Goal: Task Accomplishment & Management: Manage account settings

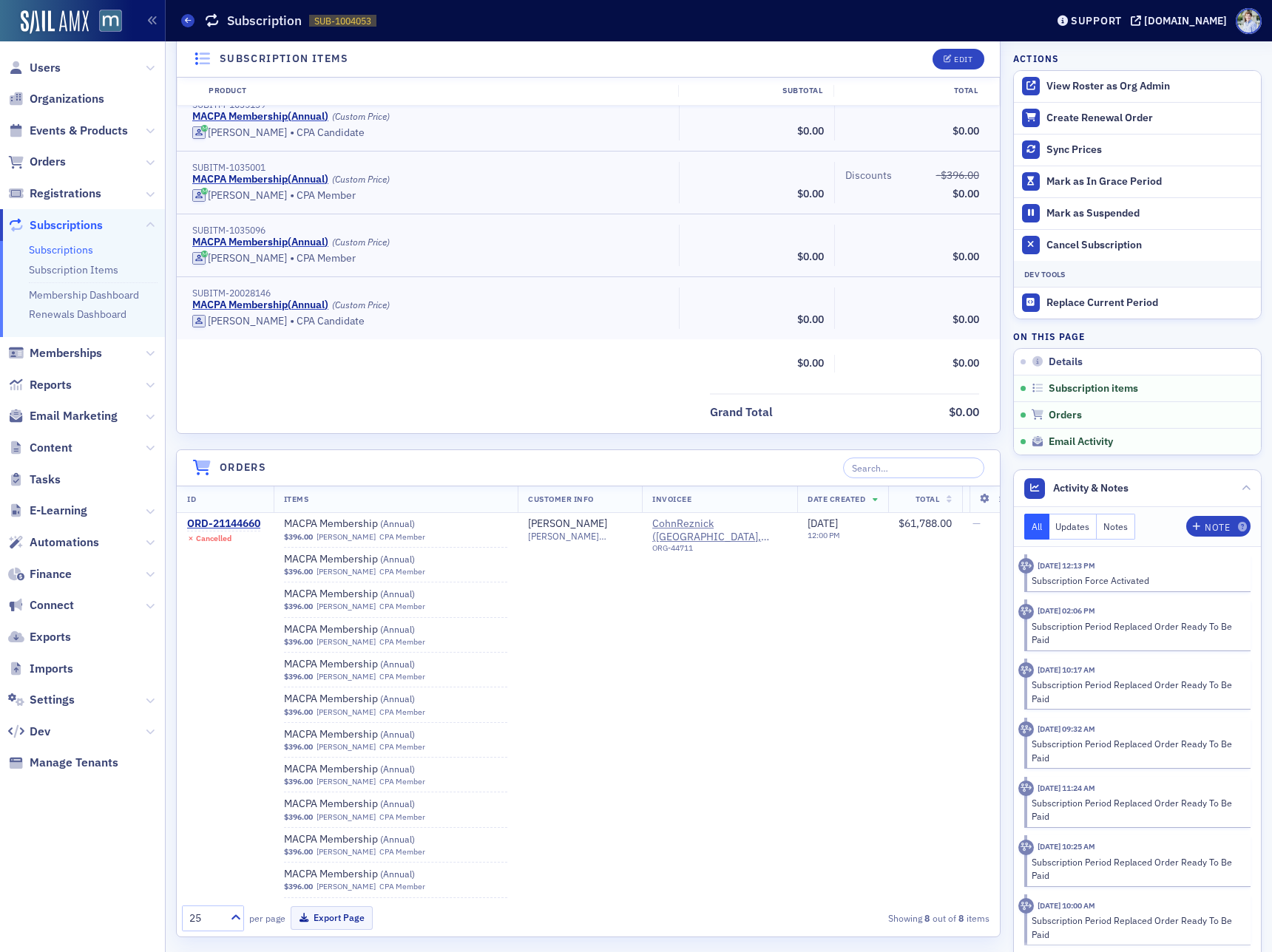
scroll to position [16100, 0]
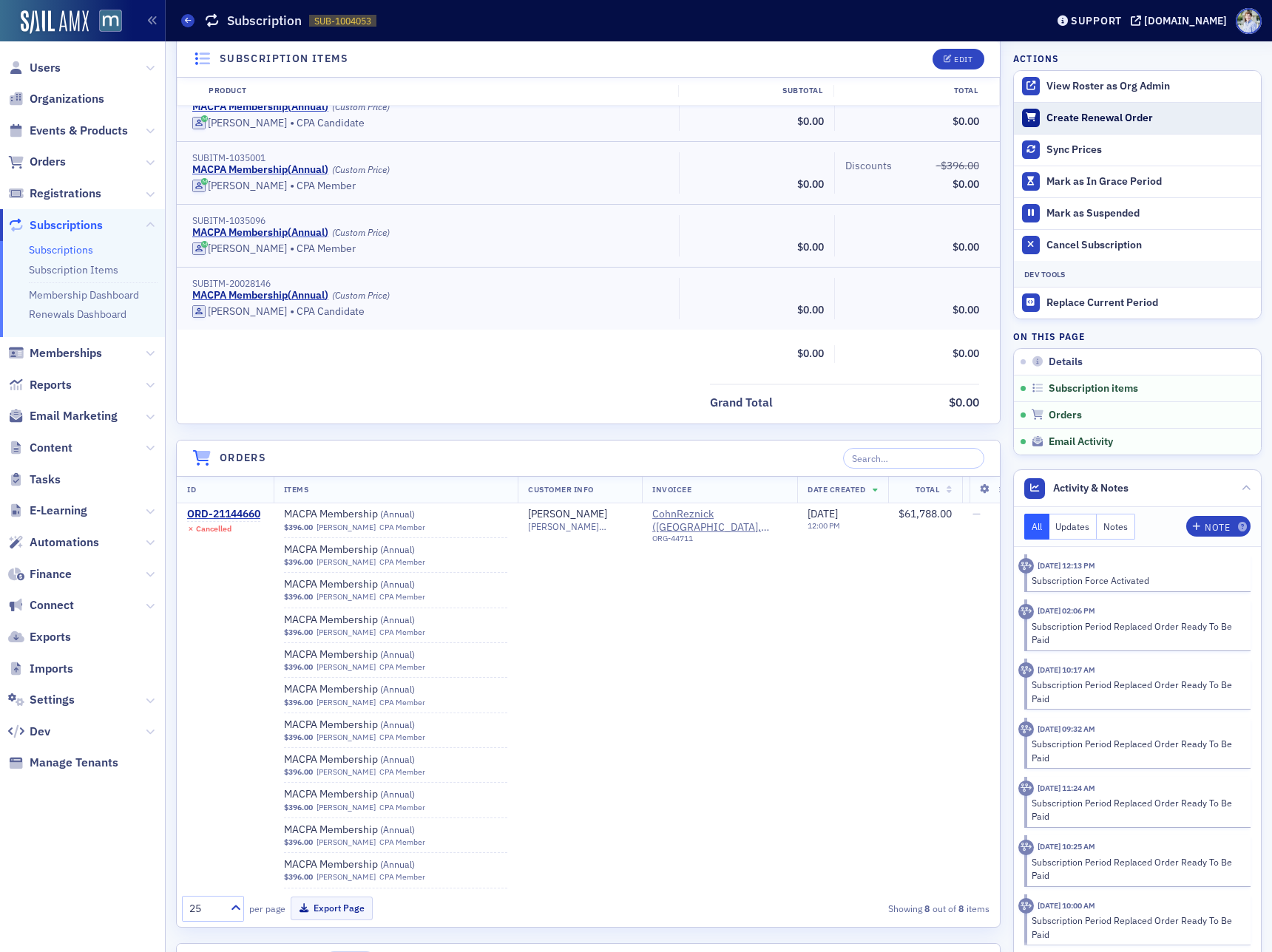
click at [1080, 119] on div "Create Renewal Order" at bounding box center [1150, 119] width 207 height 14
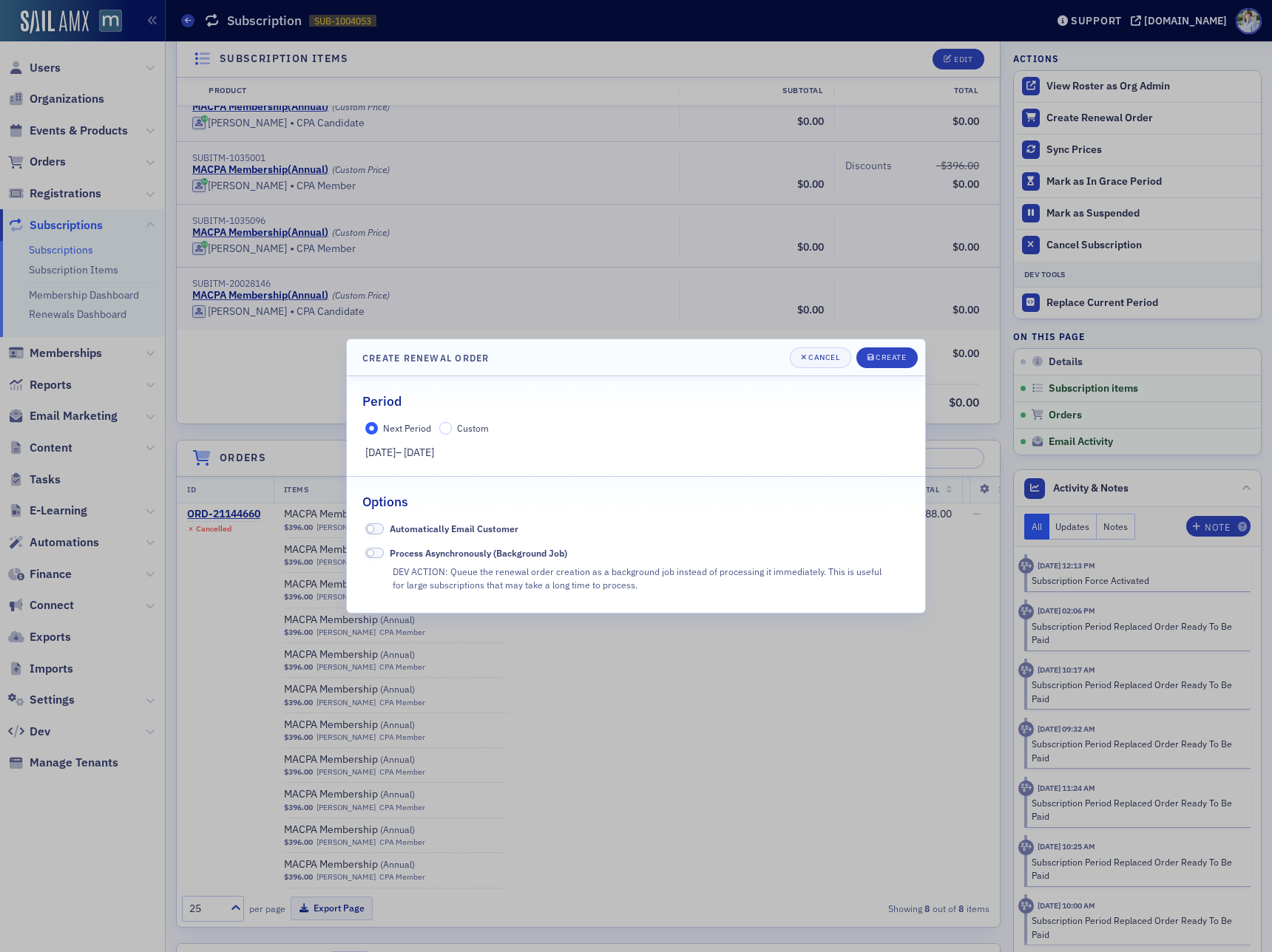
click at [463, 553] on span "Process Asynchronously (Background Job)" at bounding box center [478, 553] width 177 height 12
click at [449, 428] on input "Custom" at bounding box center [446, 429] width 14 height 14
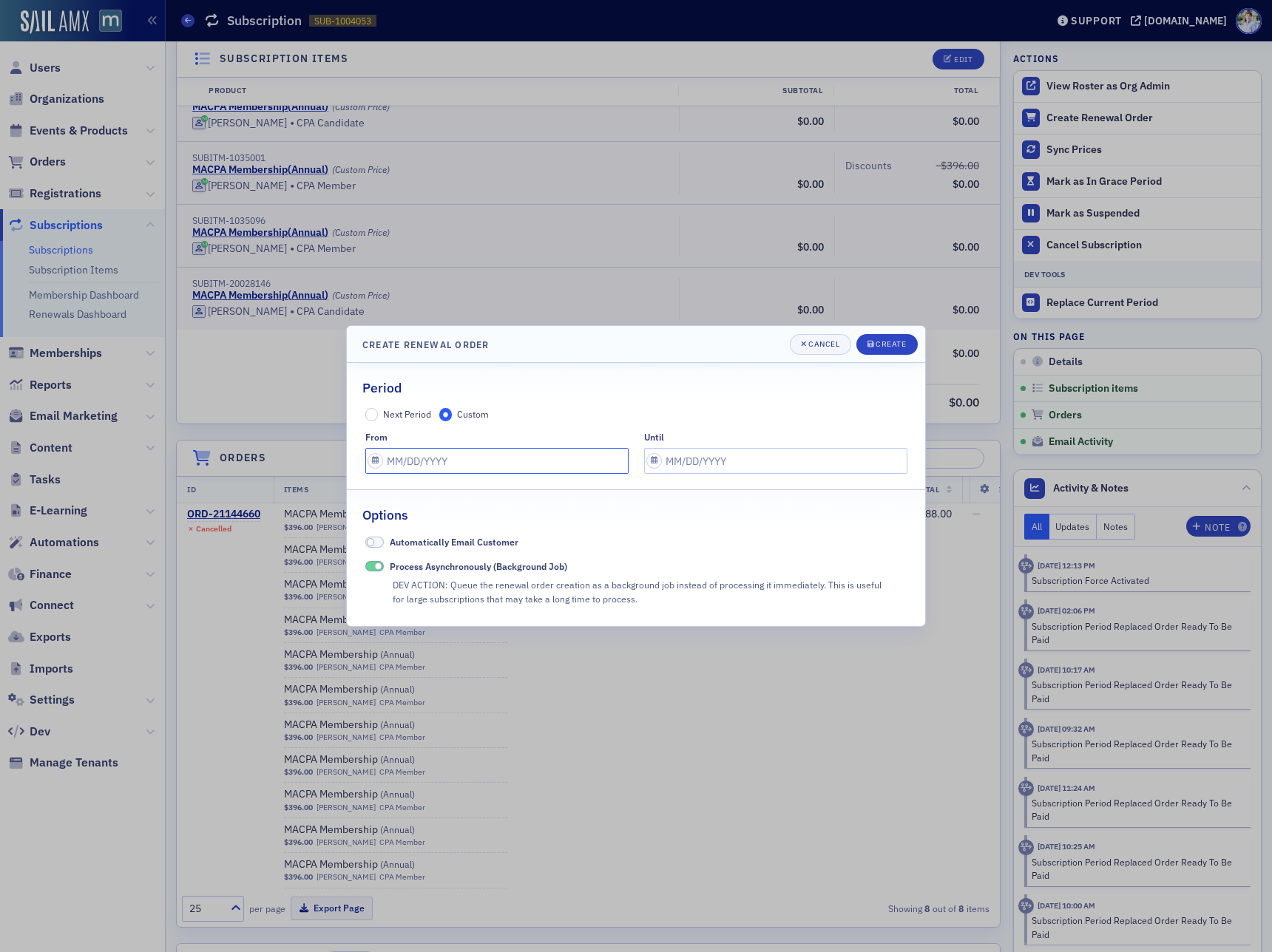
click at [421, 462] on input "text" at bounding box center [497, 461] width 264 height 26
select select "8"
select select "2025"
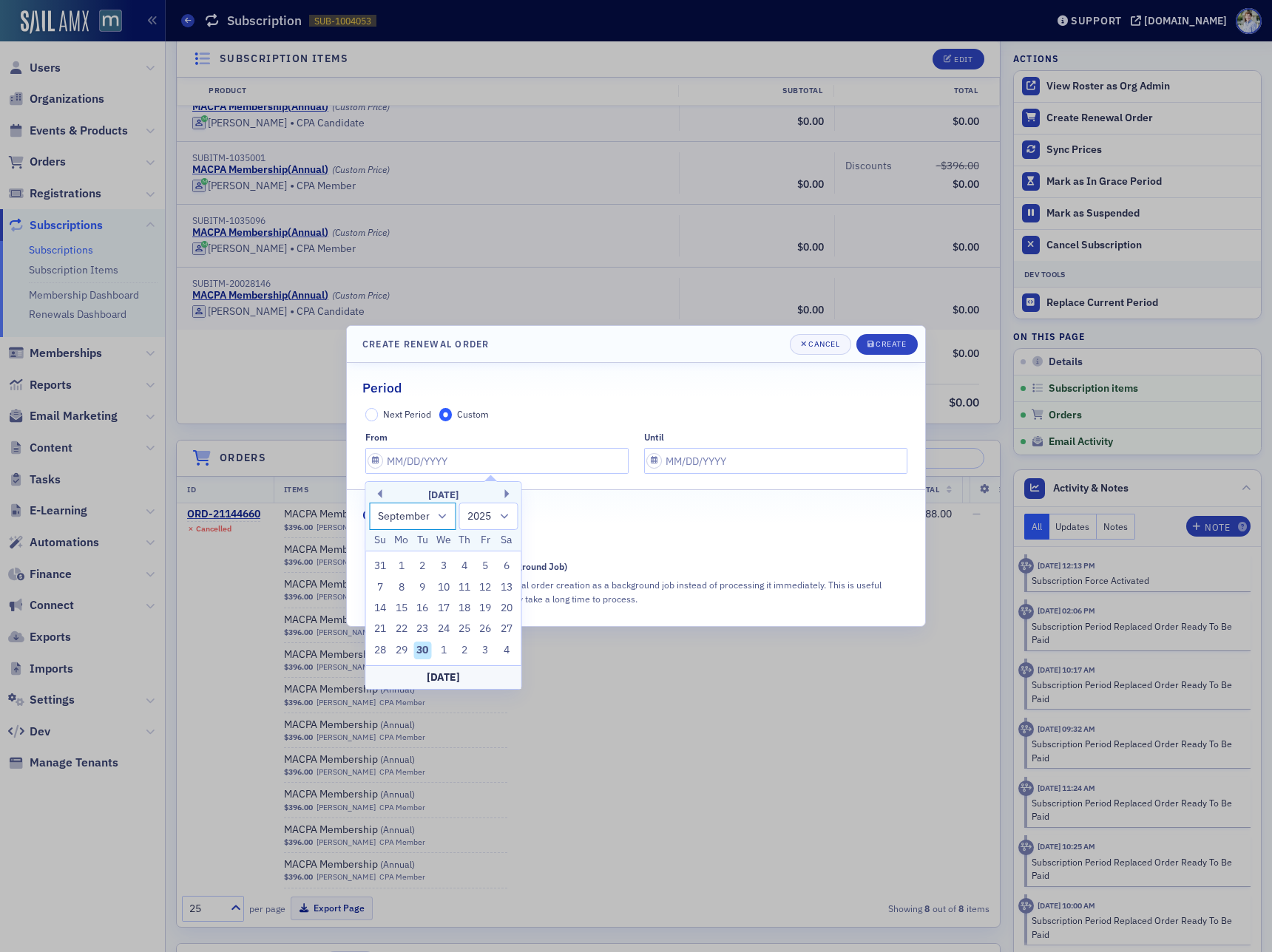
click at [393, 510] on select "January February March April May June July August September October November De…" at bounding box center [412, 516] width 87 height 27
select select "6"
click at [369, 503] on select "January February March April May June July August September October November De…" at bounding box center [412, 516] width 87 height 27
click at [420, 566] on div "1" at bounding box center [422, 566] width 18 height 18
type input "07/01/2025"
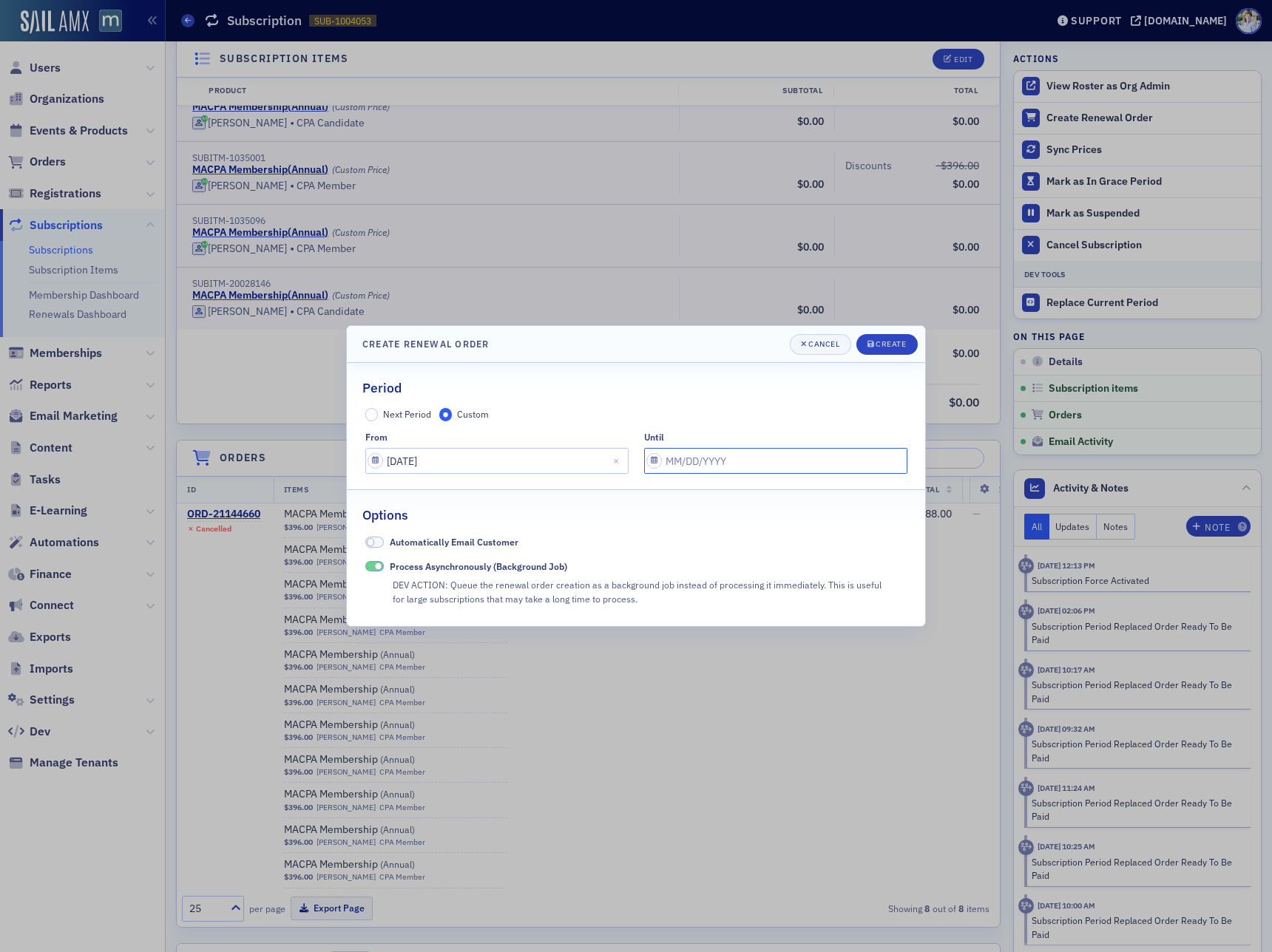
click at [688, 459] on input "text" at bounding box center [776, 461] width 264 height 26
select select "8"
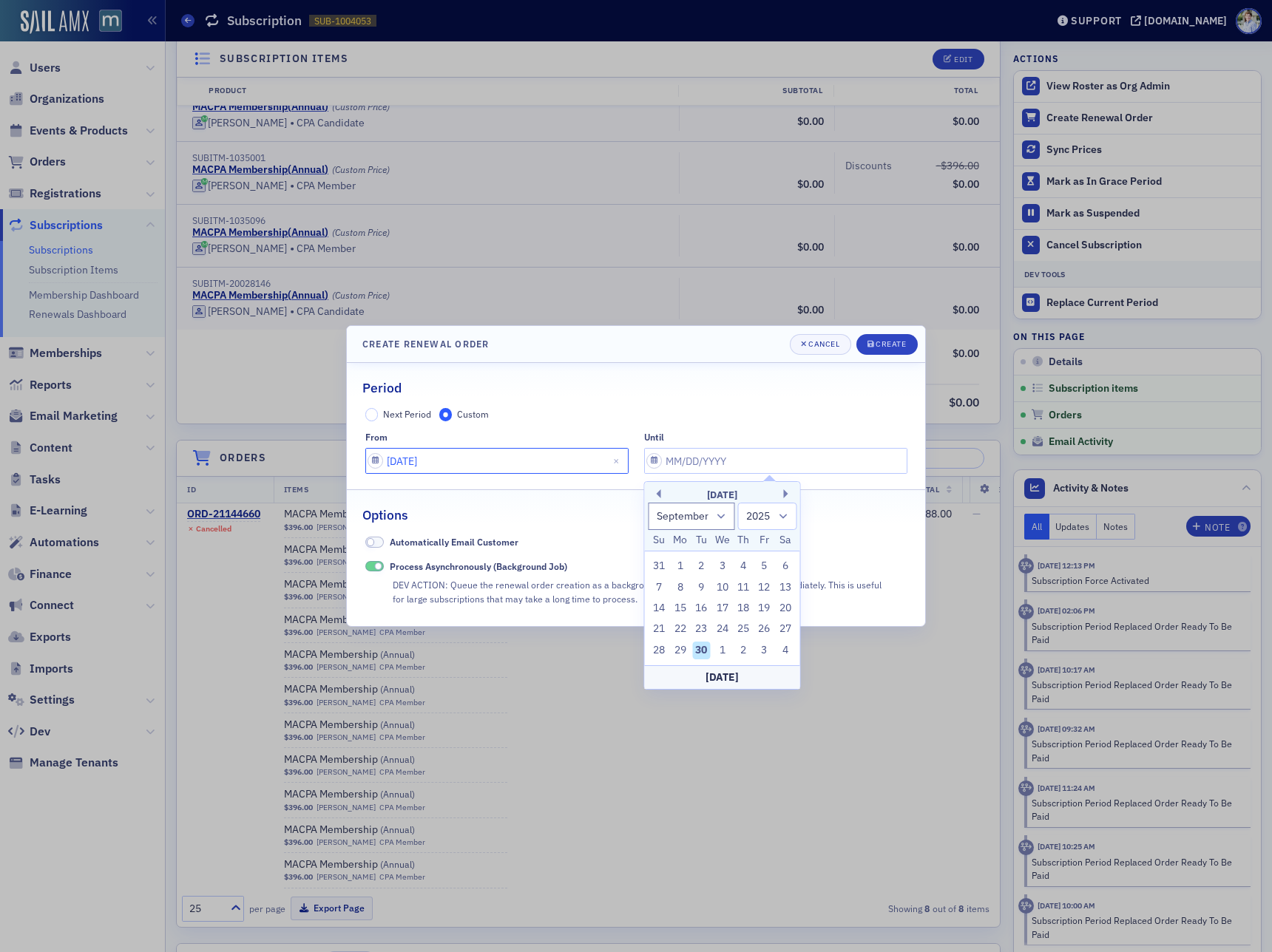
click at [480, 466] on input "07/01/2025" at bounding box center [497, 461] width 264 height 26
select select "6"
select select "2025"
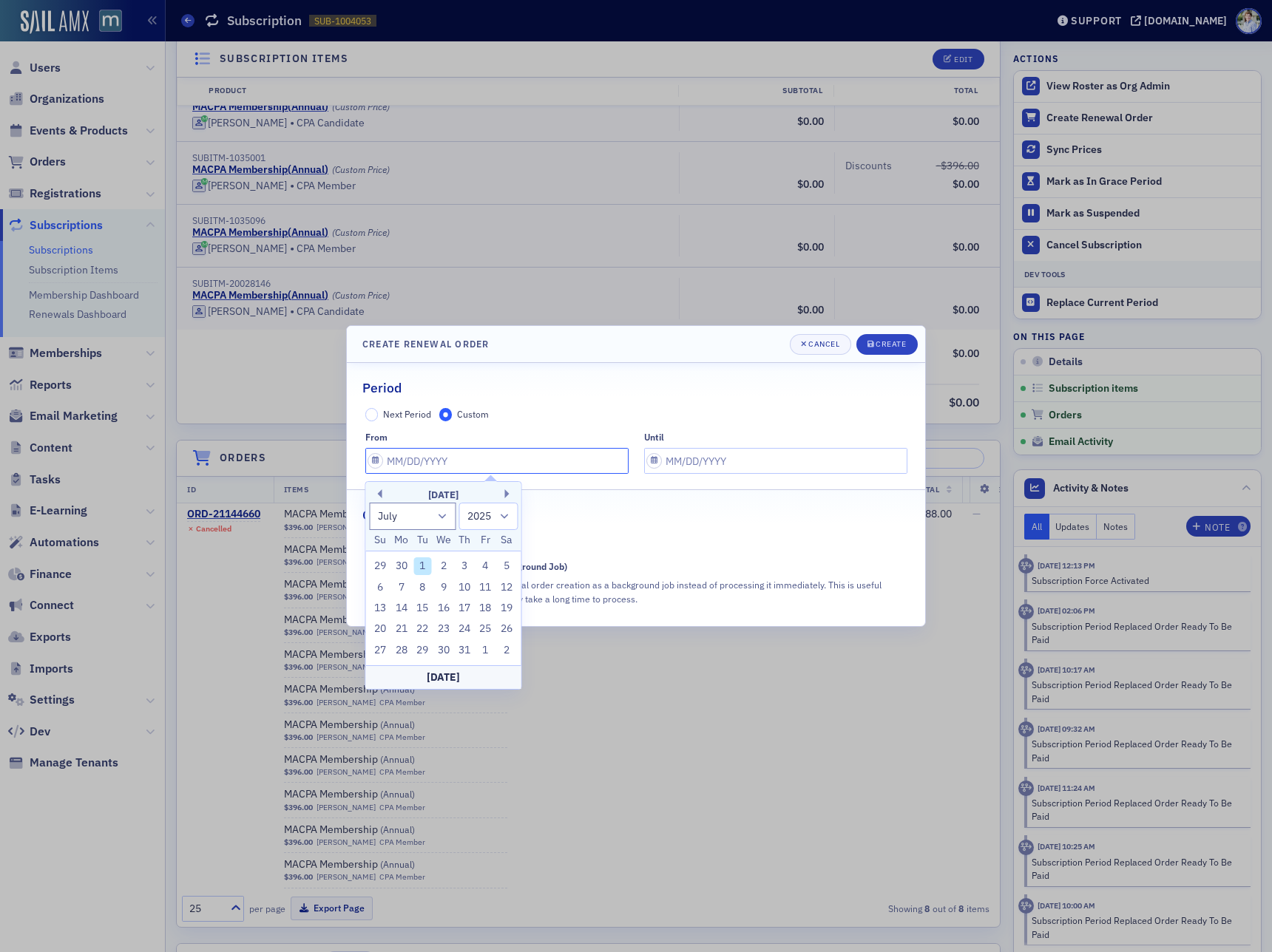
paste input "07/01/2025"
type input "07/01/2025"
select select "8"
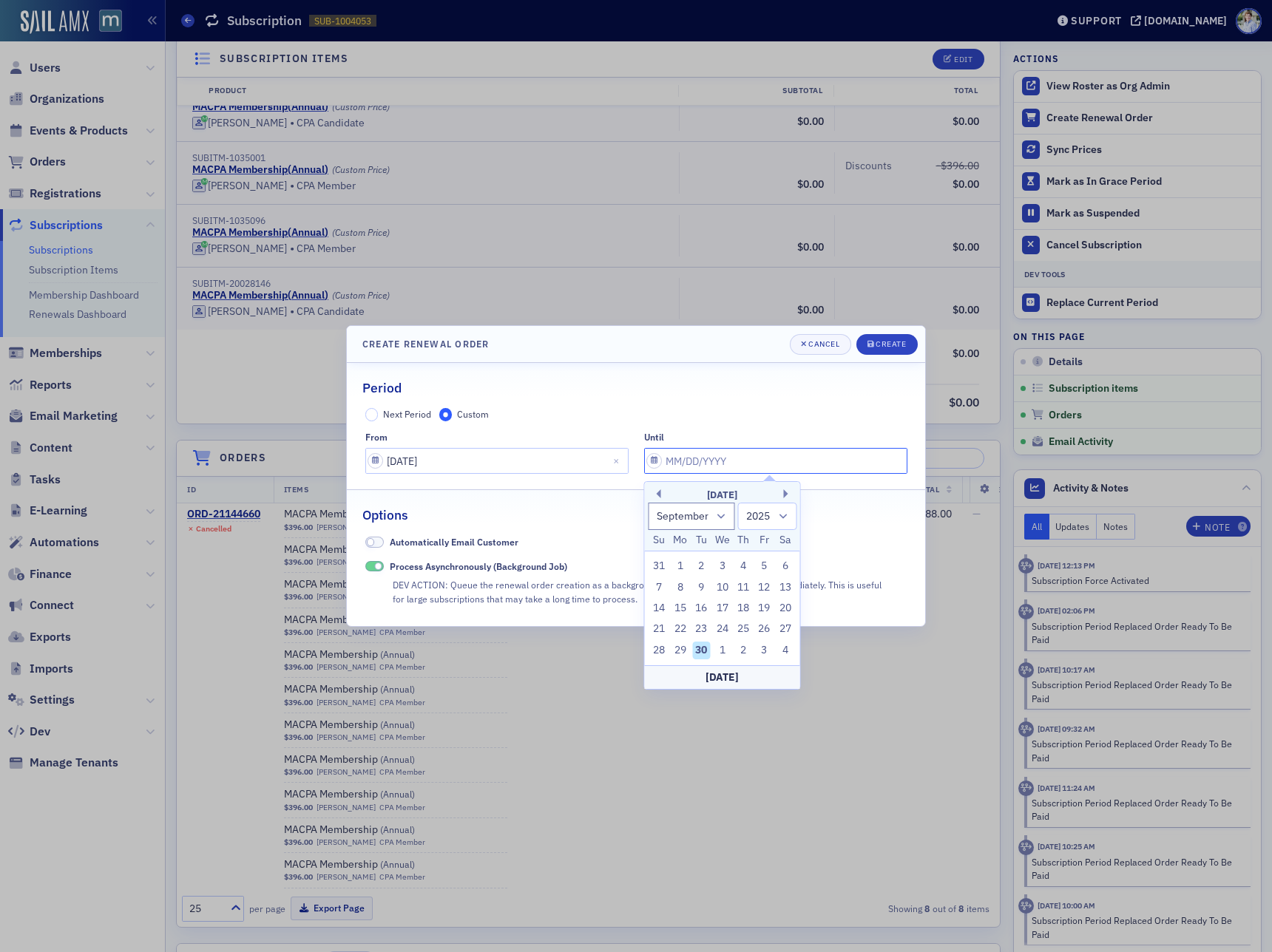
click at [704, 465] on input "text" at bounding box center [776, 461] width 264 height 26
paste input "07/01/2025"
type input "07/01/2025"
select select "6"
drag, startPoint x: 717, startPoint y: 462, endPoint x: 731, endPoint y: 461, distance: 14.0
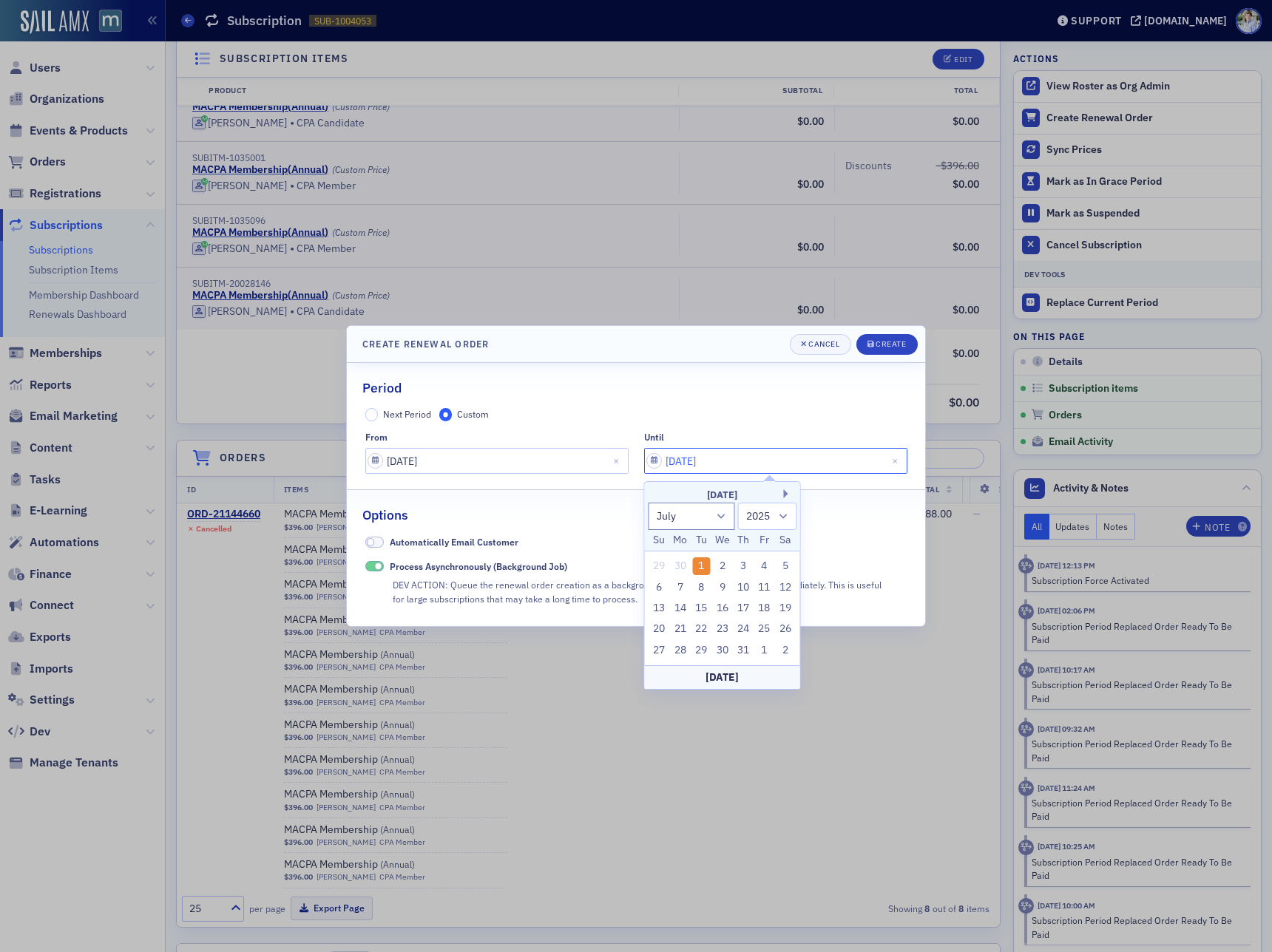
click at [731, 461] on input "07/01/2025" at bounding box center [776, 461] width 264 height 26
type input "07/01/2027"
select select "2027"
type input "07/01/2026"
select select "2026"
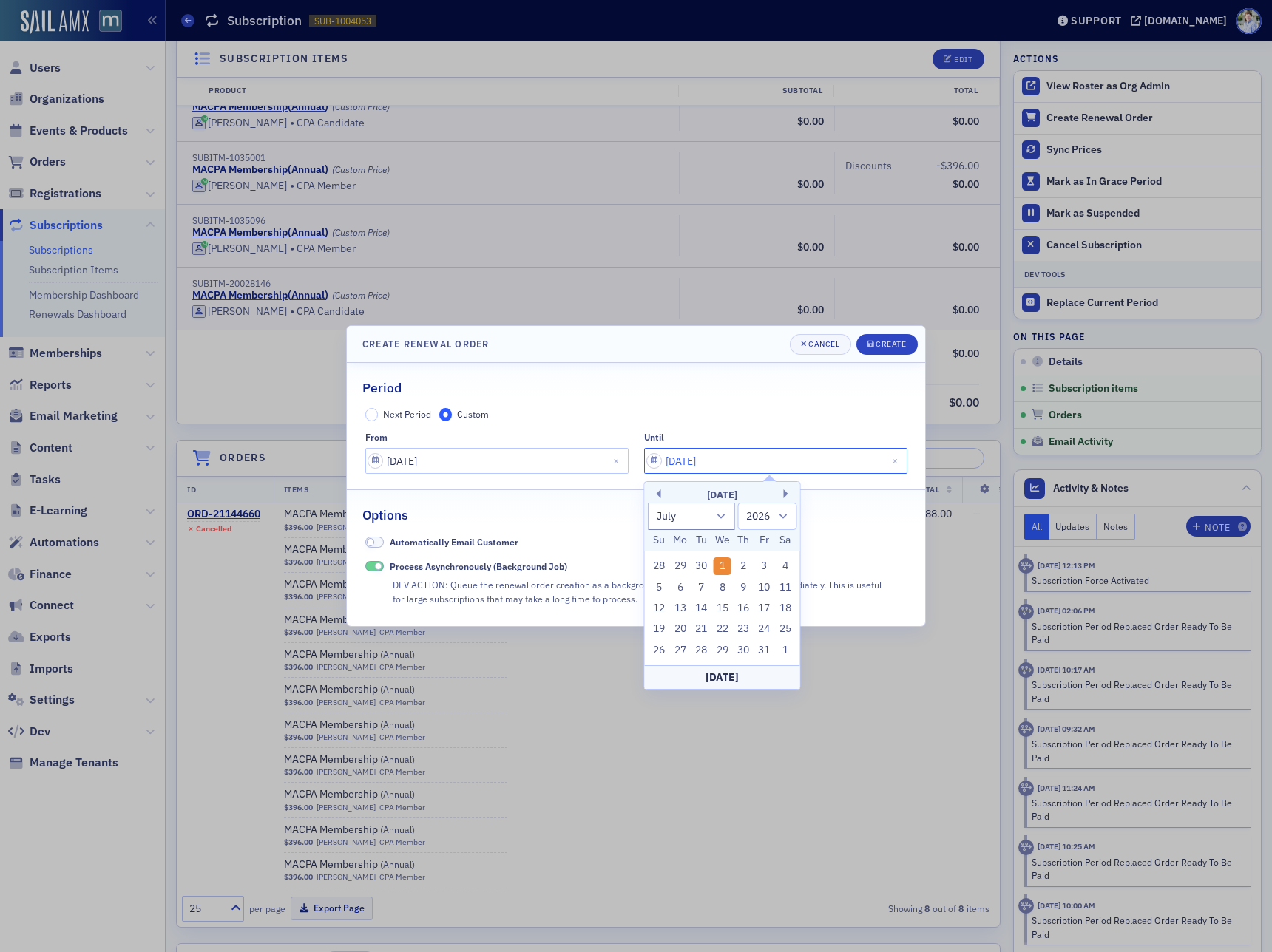
type input "07/01/2026"
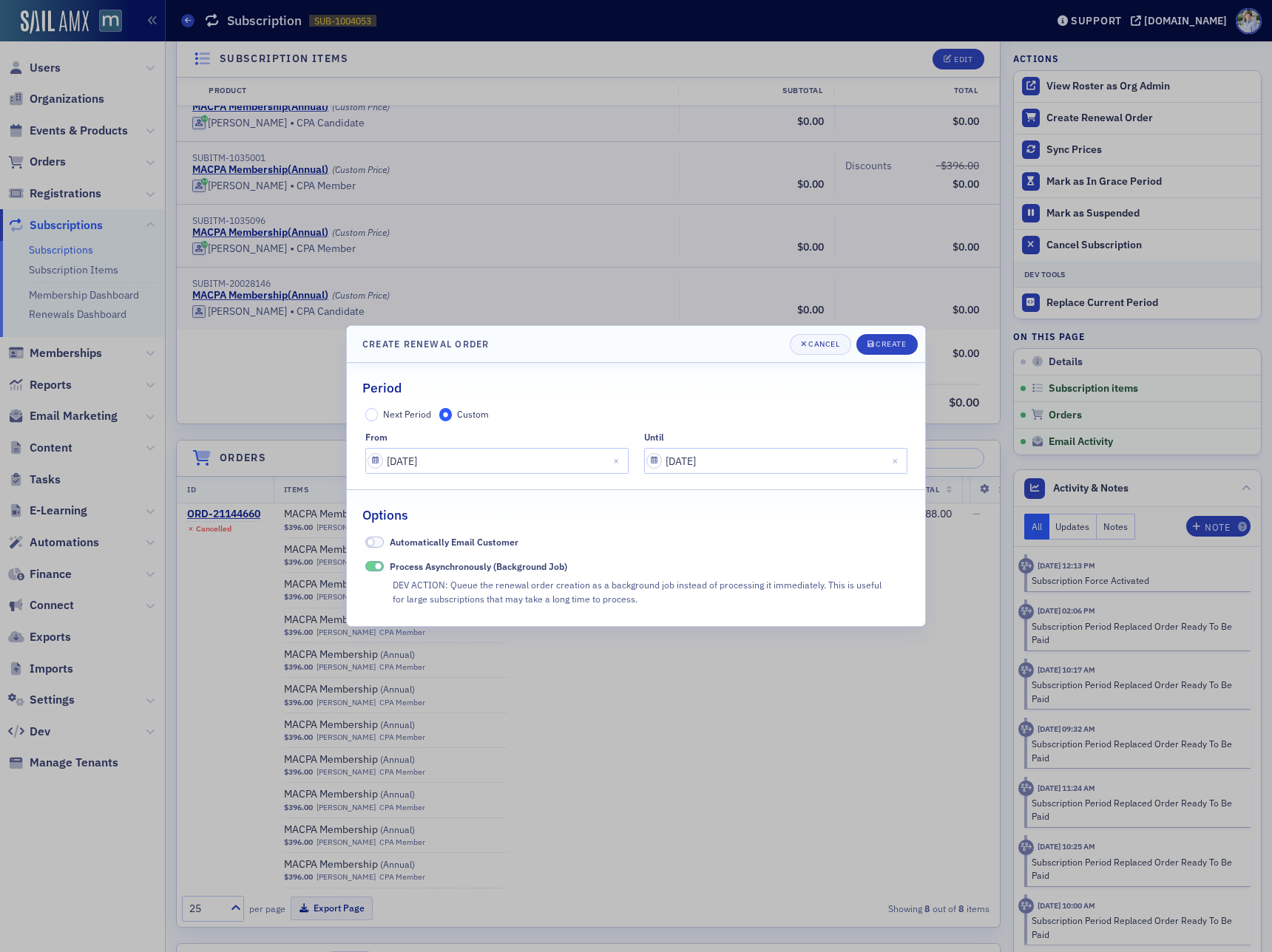
click at [645, 369] on div "Period" at bounding box center [635, 380] width 547 height 35
click at [895, 341] on div "Create" at bounding box center [891, 344] width 31 height 8
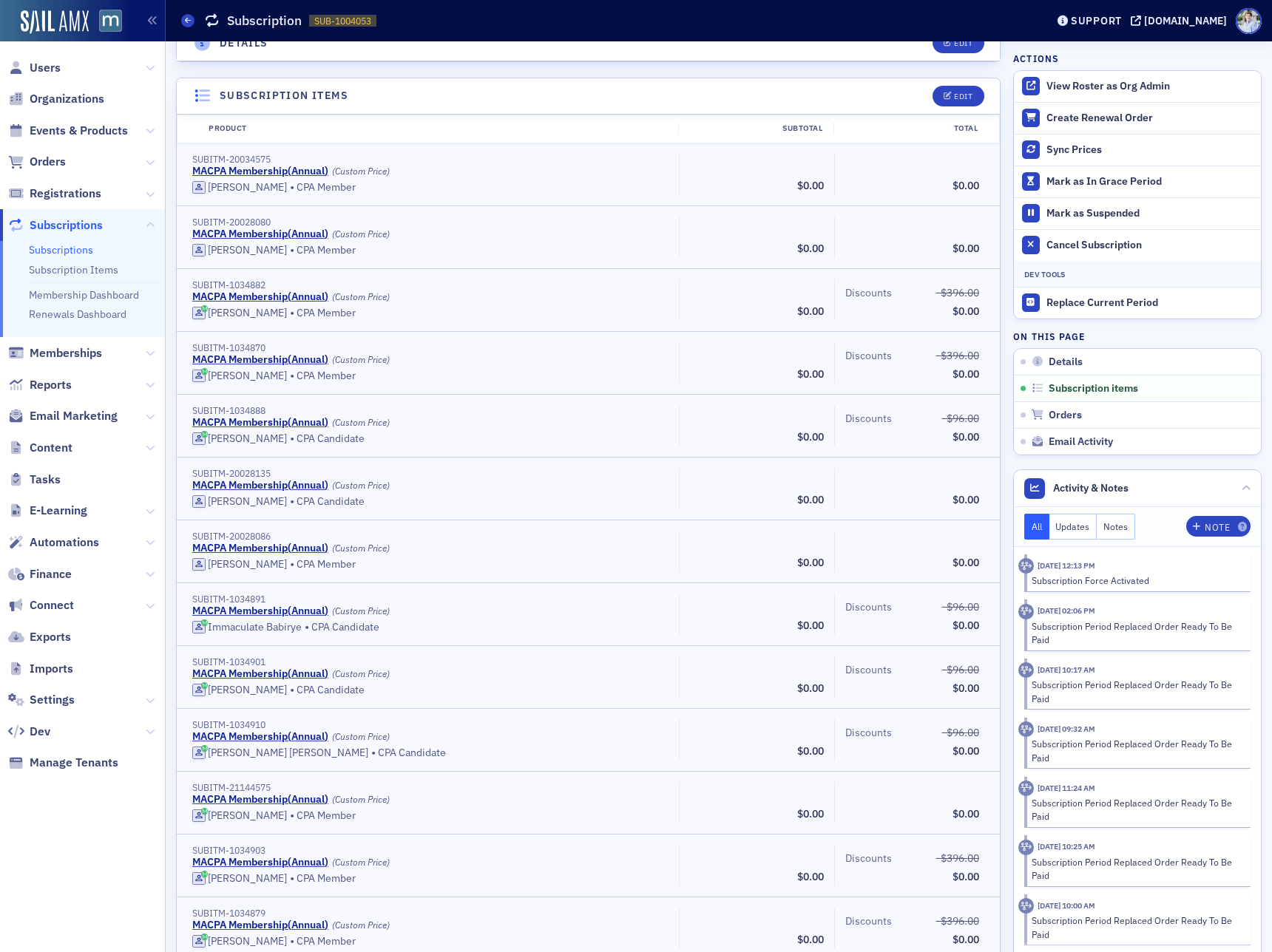
scroll to position [0, 0]
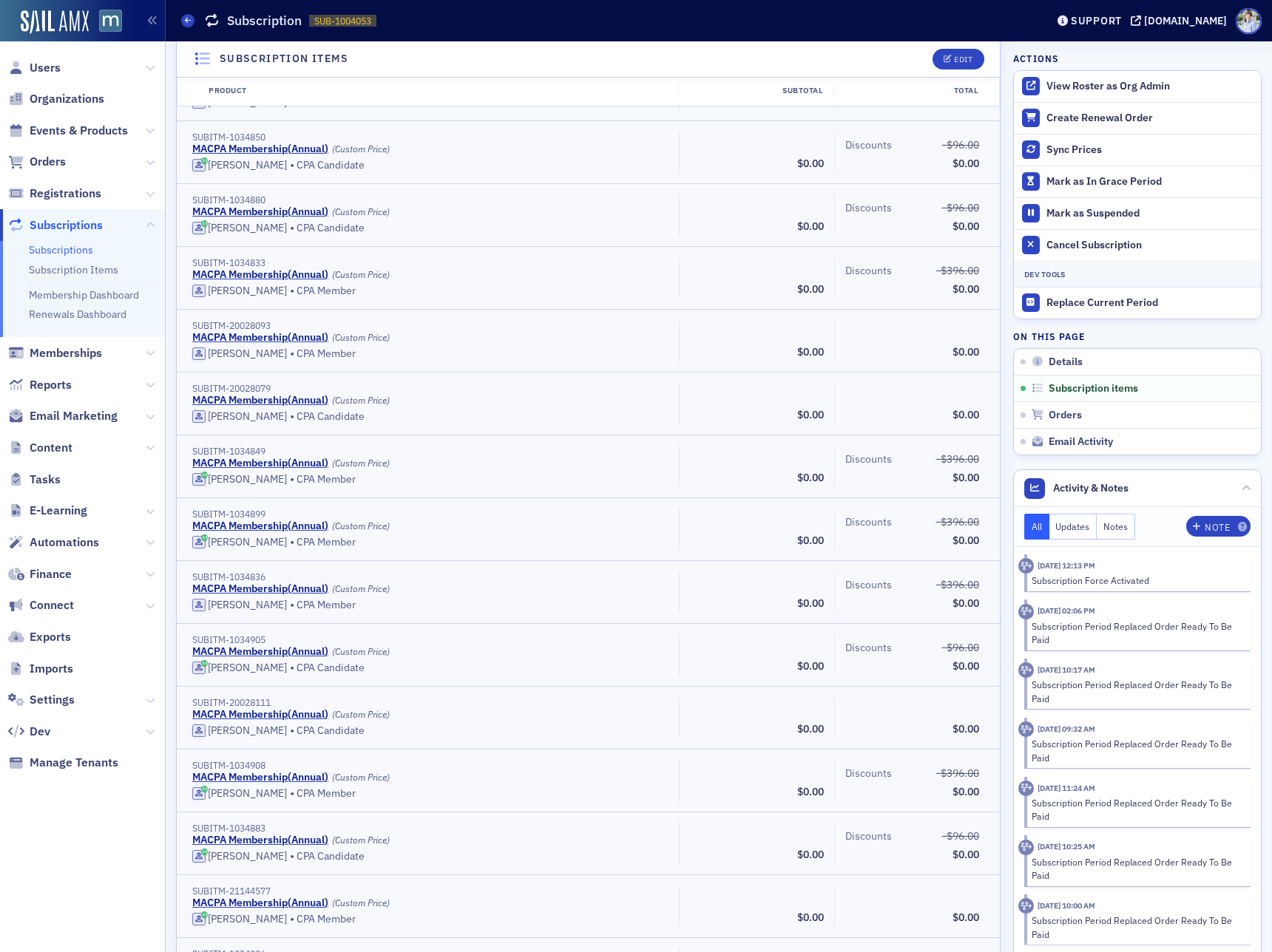
scroll to position [2486, 0]
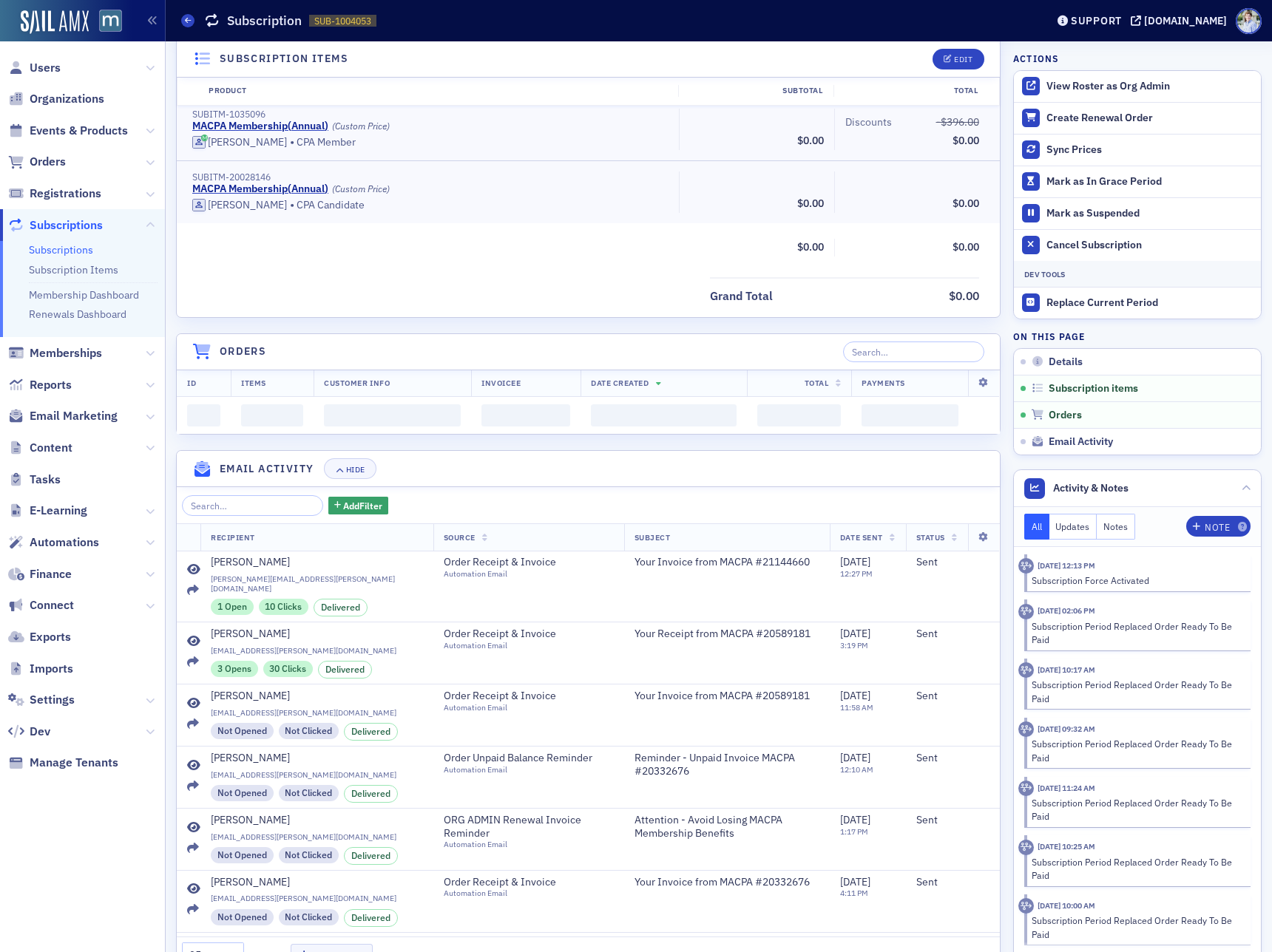
scroll to position [16211, 0]
